Goal: Task Accomplishment & Management: Complete application form

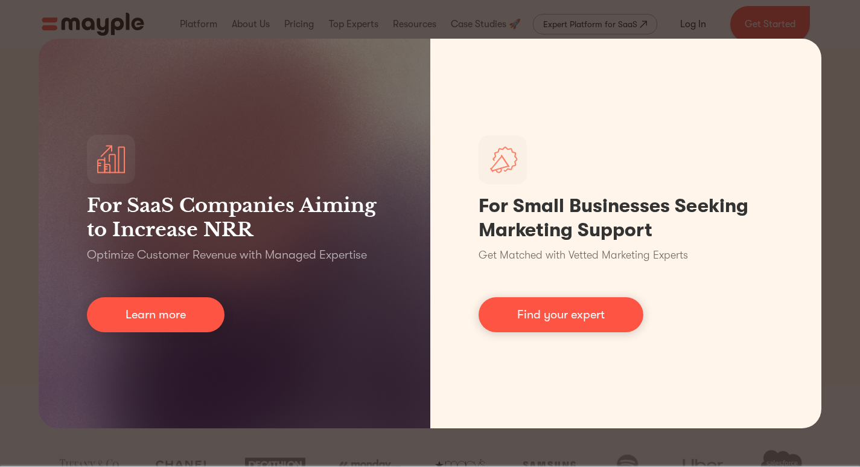
click at [841, 95] on div "For SaaS Companies Aiming to Increase NRR Optimize Customer Revenue with Manage…" at bounding box center [430, 233] width 860 height 467
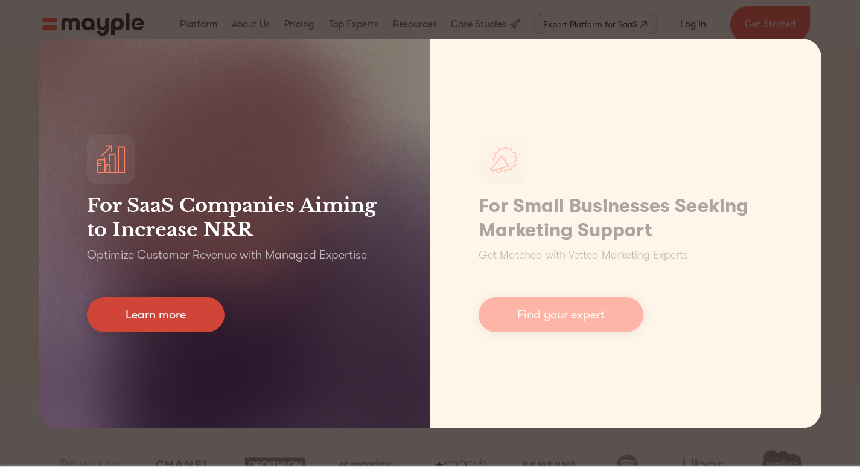
click at [153, 310] on link "Learn more" at bounding box center [156, 314] width 138 height 35
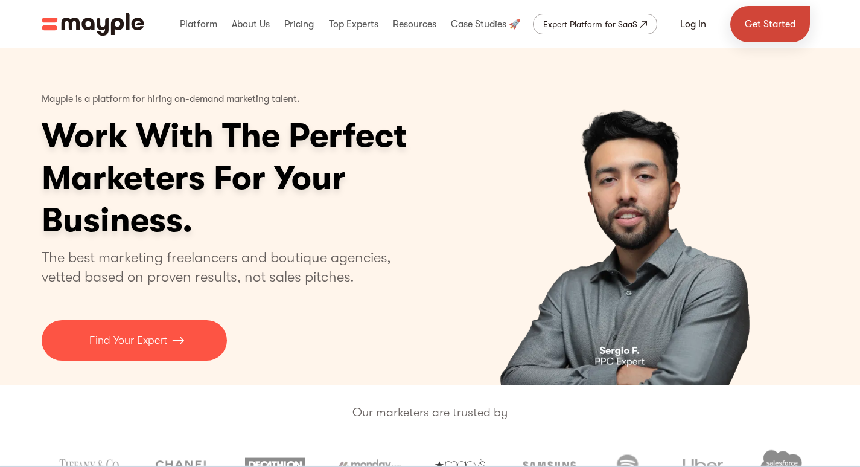
click at [779, 31] on link "Get Started" at bounding box center [770, 24] width 80 height 36
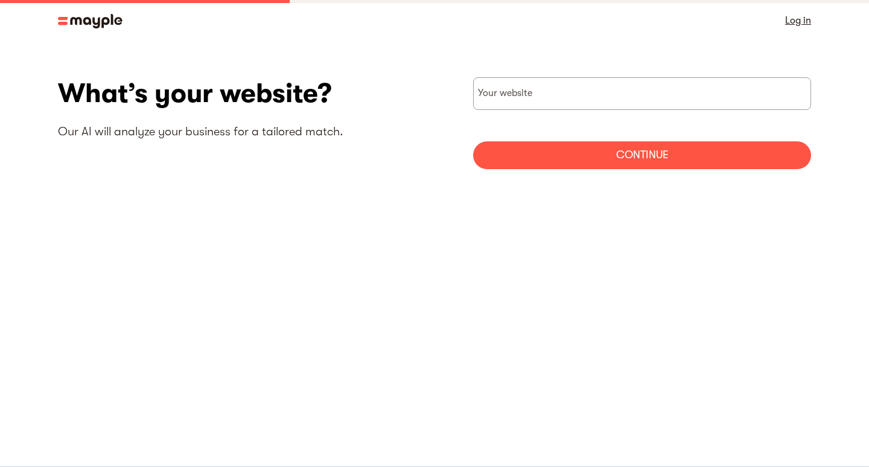
click at [802, 21] on link "Log in" at bounding box center [798, 20] width 26 height 17
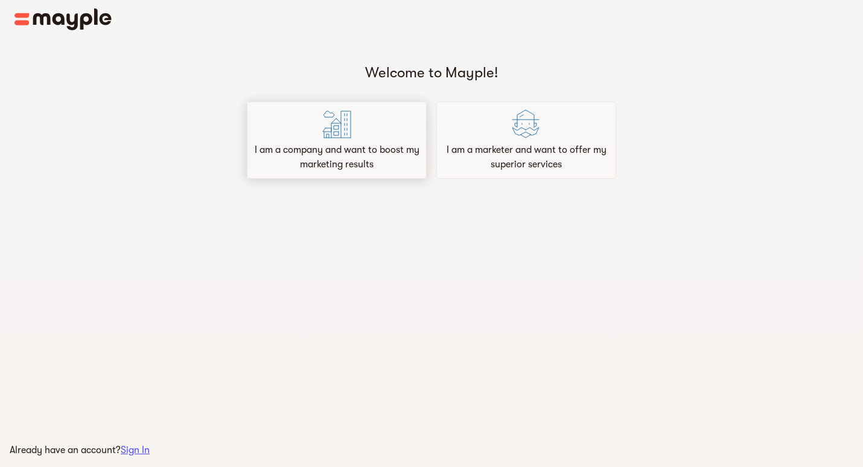
click at [323, 153] on p "I am a company and want to boost my marketing results" at bounding box center [336, 156] width 169 height 29
